Goal: Browse casually

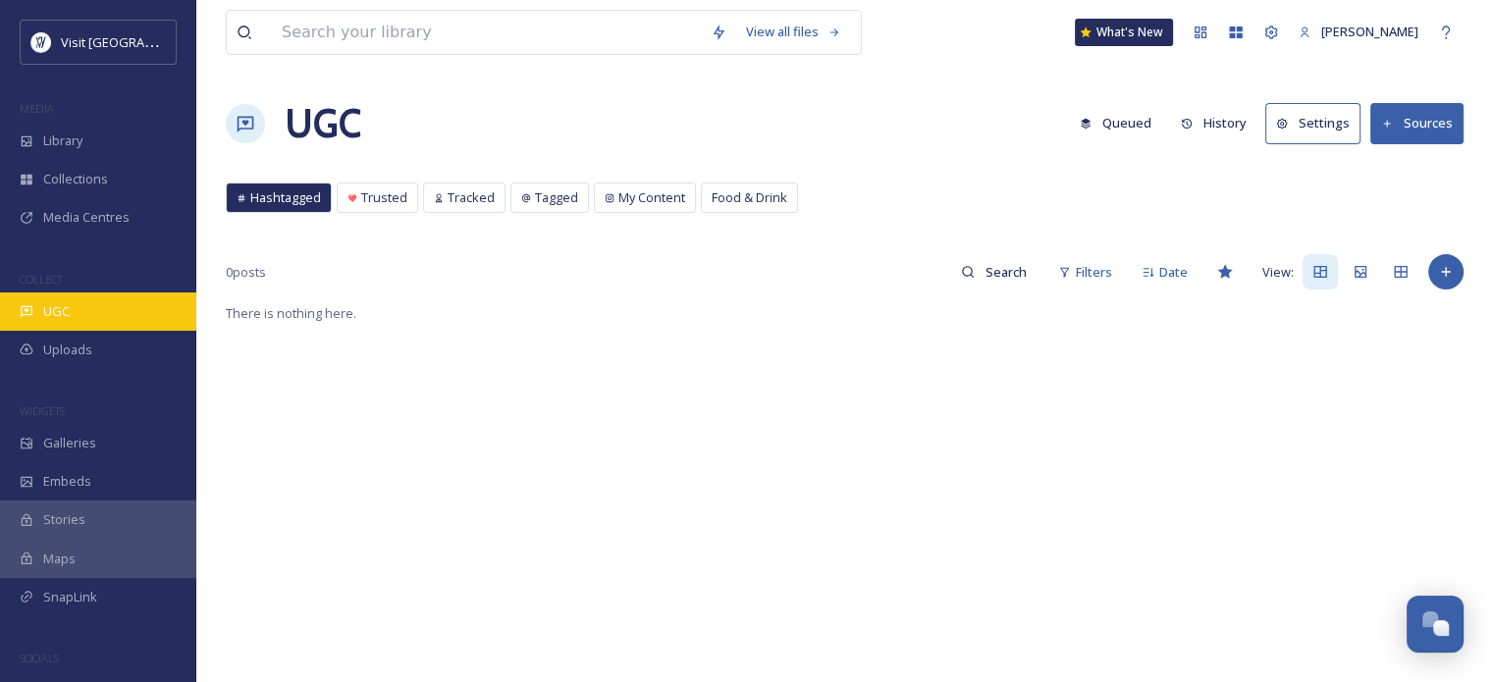
click at [93, 313] on div "UGC" at bounding box center [98, 311] width 196 height 38
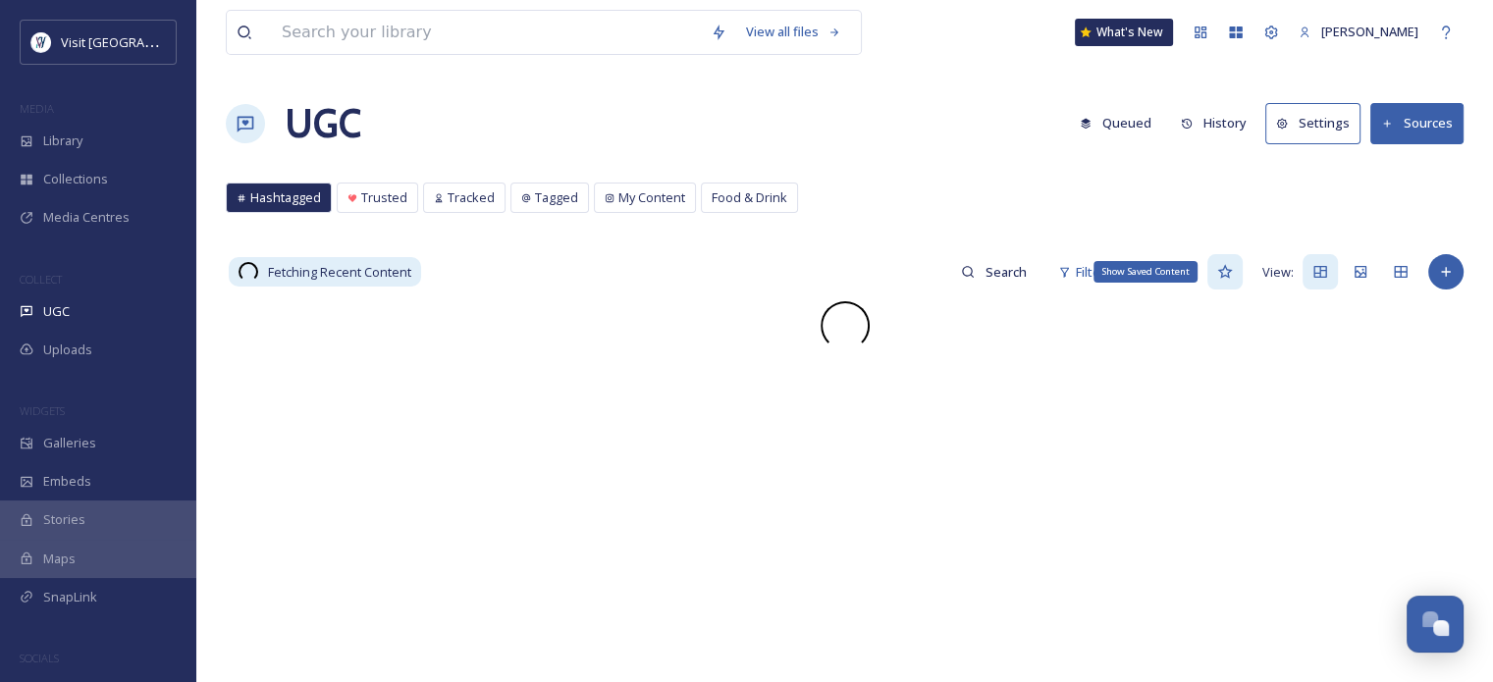
click at [1228, 272] on icon at bounding box center [1224, 272] width 15 height 14
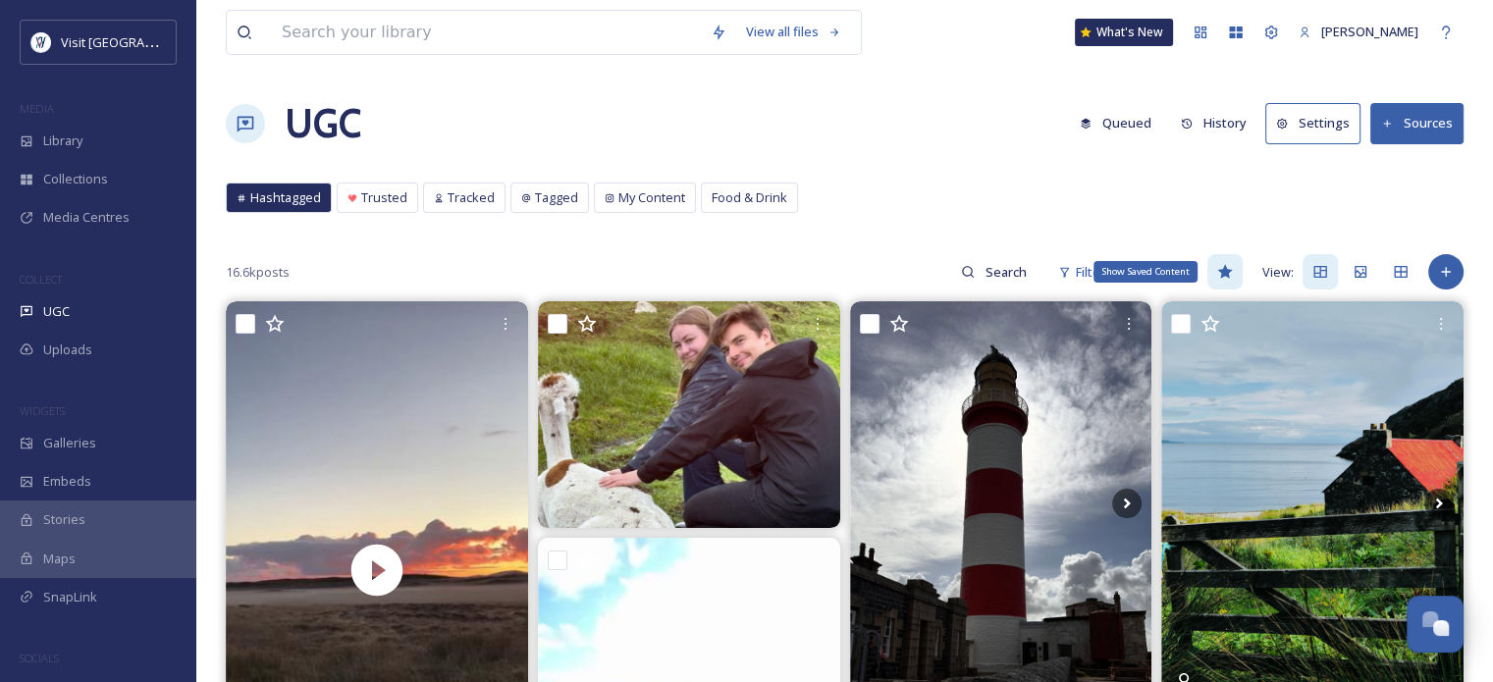
click at [1228, 272] on icon at bounding box center [1224, 272] width 15 height 14
click at [1227, 272] on icon at bounding box center [1225, 272] width 16 height 16
